Goal: Navigation & Orientation: Understand site structure

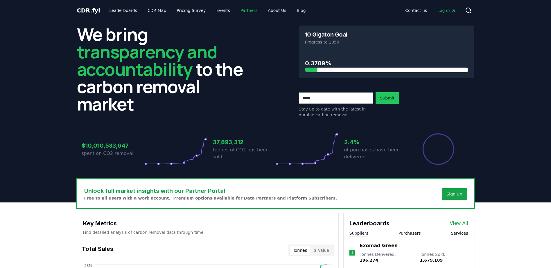
click at [244, 11] on link "Partners" at bounding box center [249, 10] width 26 height 10
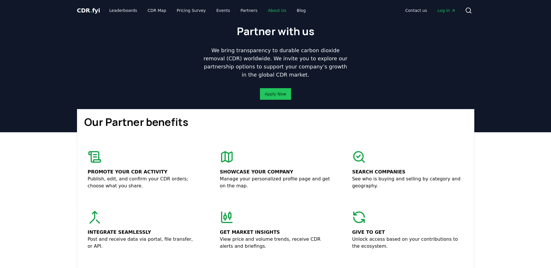
click at [263, 8] on link "About Us" at bounding box center [277, 10] width 28 height 10
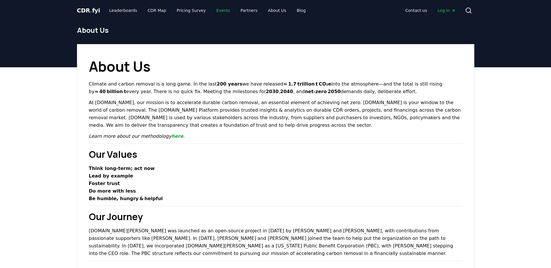
click at [212, 7] on link "Events" at bounding box center [223, 10] width 23 height 10
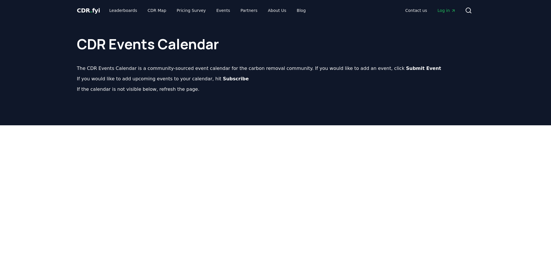
click at [90, 10] on span "." at bounding box center [91, 10] width 2 height 7
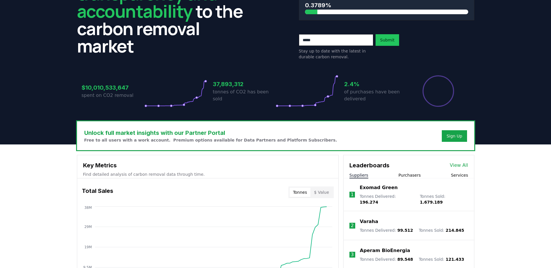
scroll to position [116, 0]
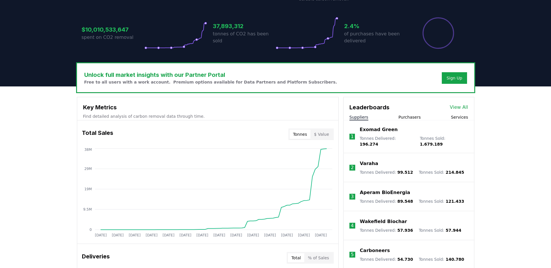
click at [320, 137] on button "$ Value" at bounding box center [322, 134] width 22 height 9
click at [302, 130] on button "Tonnes" at bounding box center [300, 134] width 21 height 9
click at [405, 117] on button "Purchasers" at bounding box center [410, 117] width 22 height 6
